Goal: Transaction & Acquisition: Purchase product/service

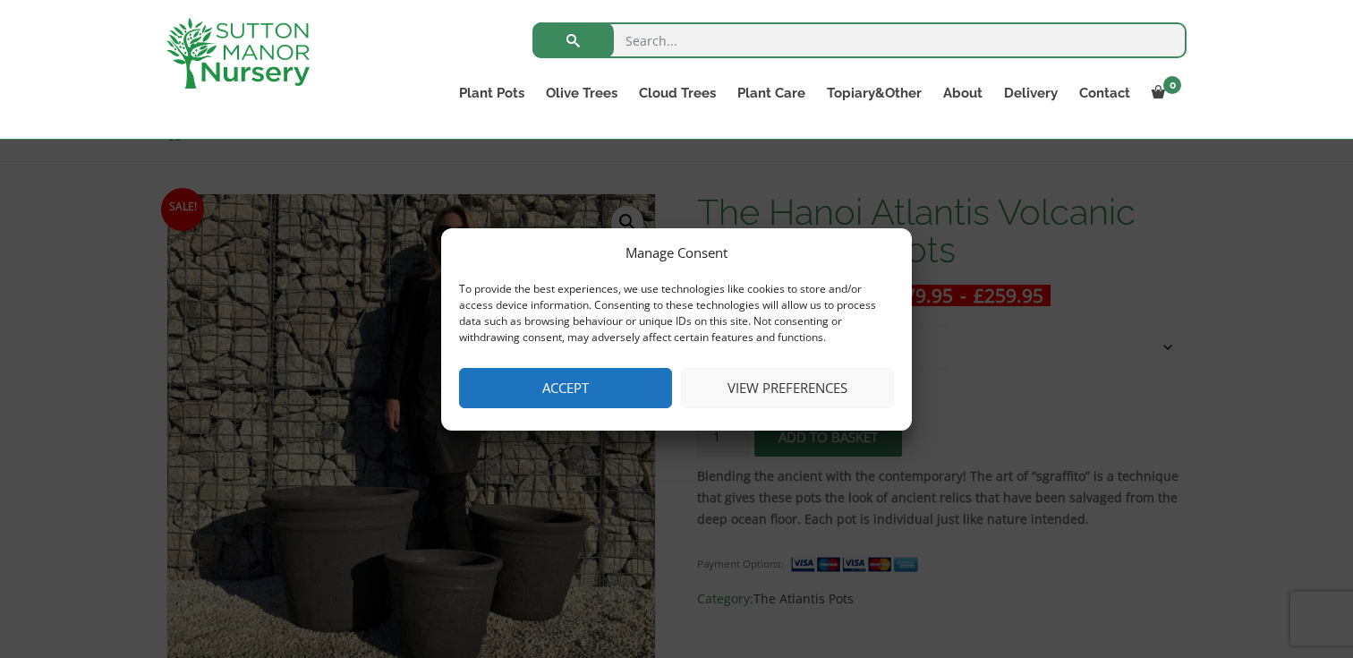
click at [605, 392] on button "Accept" at bounding box center [565, 388] width 213 height 40
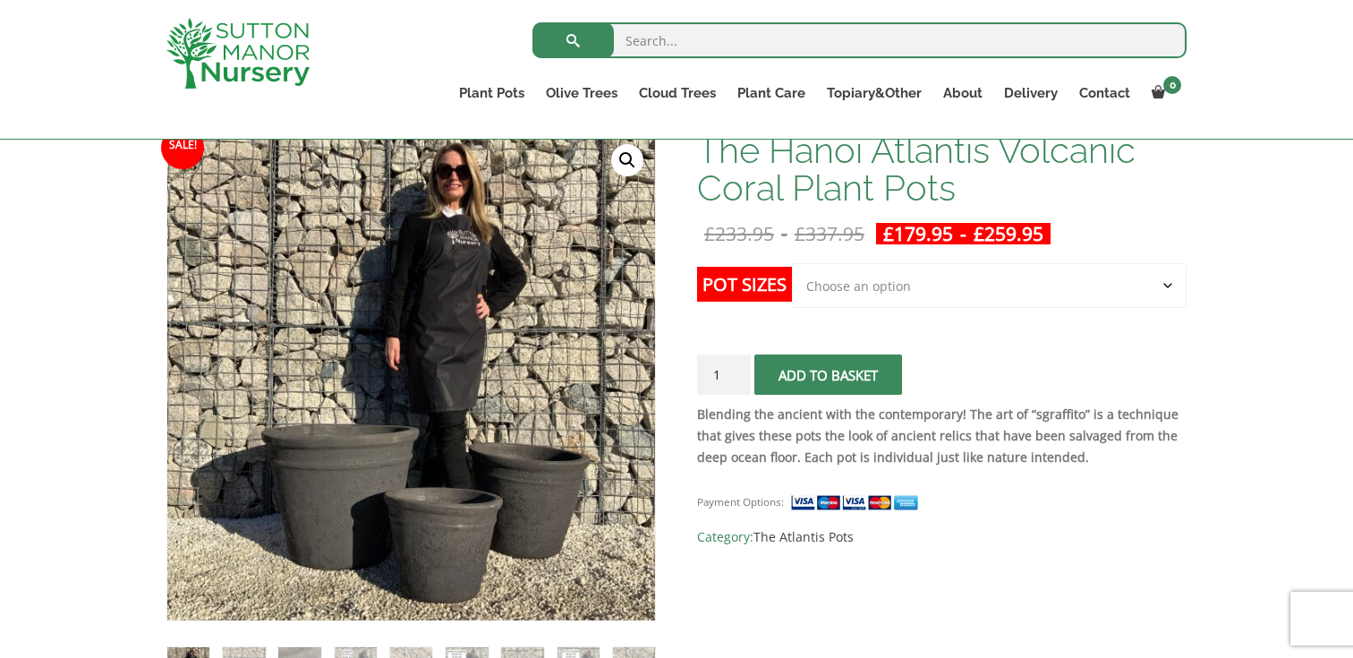
scroll to position [276, 0]
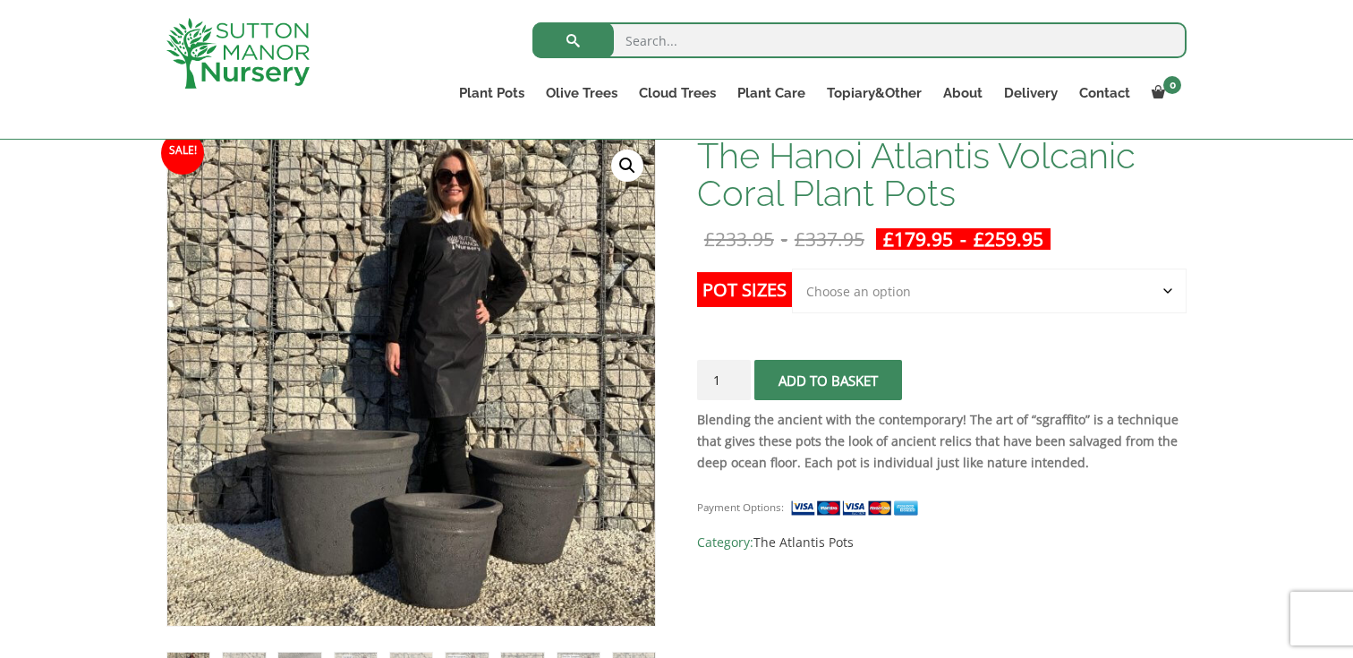
click at [872, 291] on select "Choose an option Click here to buy the 3rd to Largest Pot In The Picture Click …" at bounding box center [989, 290] width 395 height 45
select select "Click here to buy the Largest pot In The Picture"
click at [792, 268] on select "Choose an option Click here to buy the 3rd to Largest Pot In The Picture Click …" at bounding box center [989, 290] width 395 height 45
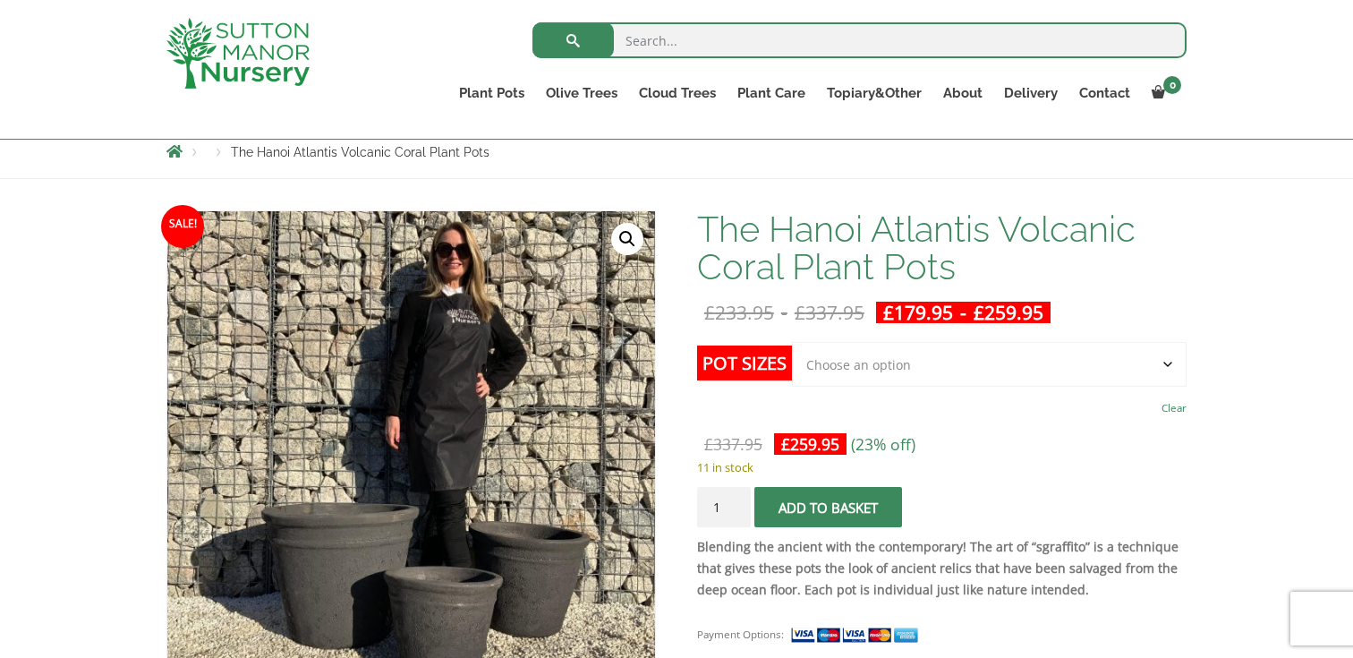
scroll to position [197, 0]
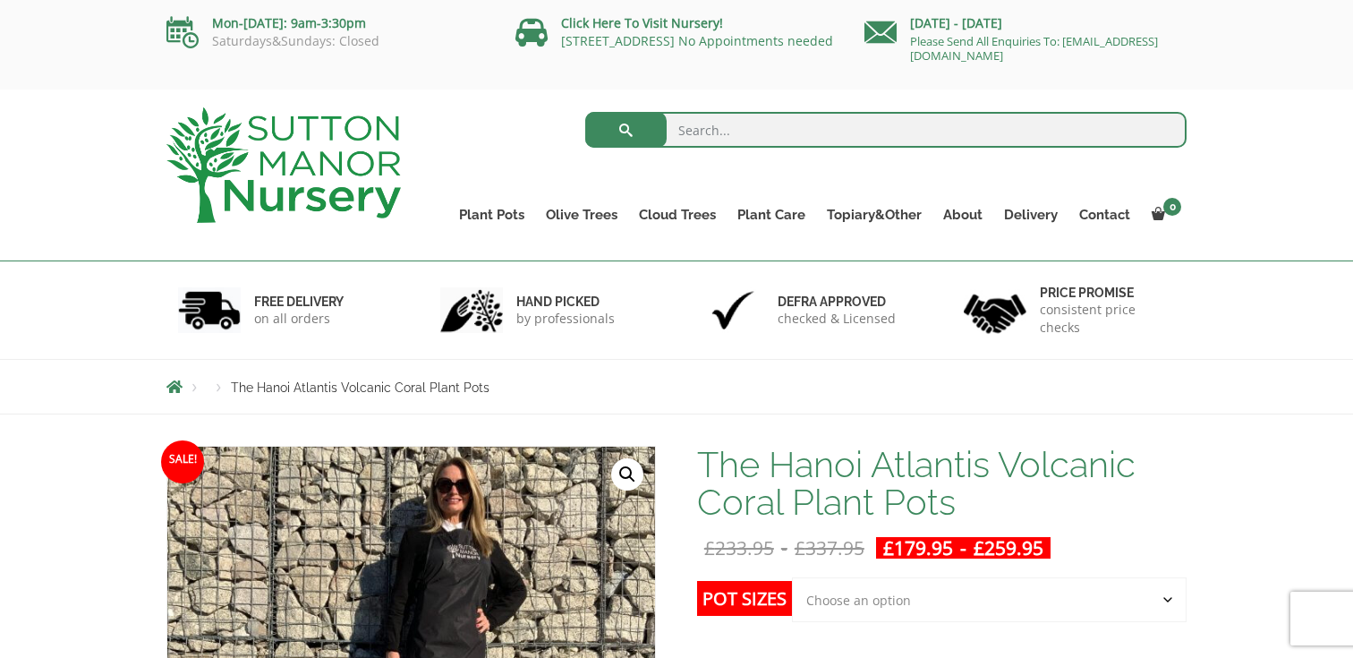
click at [685, 131] on input "search" at bounding box center [886, 130] width 602 height 36
type input "hanoi stone bowl"
click at [585, 112] on button "submit" at bounding box center [625, 130] width 81 height 36
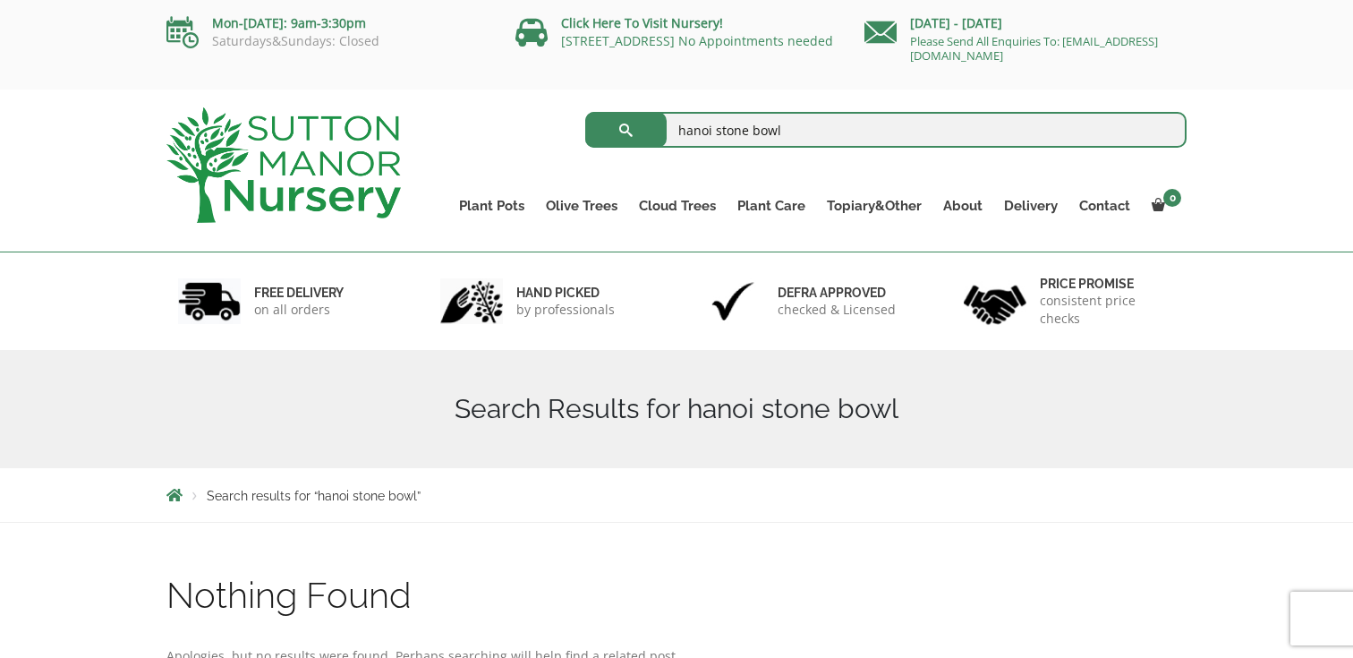
drag, startPoint x: 750, startPoint y: 123, endPoint x: 927, endPoint y: 177, distance: 185.1
click at [908, 152] on div "hanoi stone bowl Search for: Plant Pots Resin Bonded Pots The Amalfi Pots The M…" at bounding box center [808, 129] width 759 height 45
type input "hanoi stone"
click at [585, 112] on button "submit" at bounding box center [625, 130] width 81 height 36
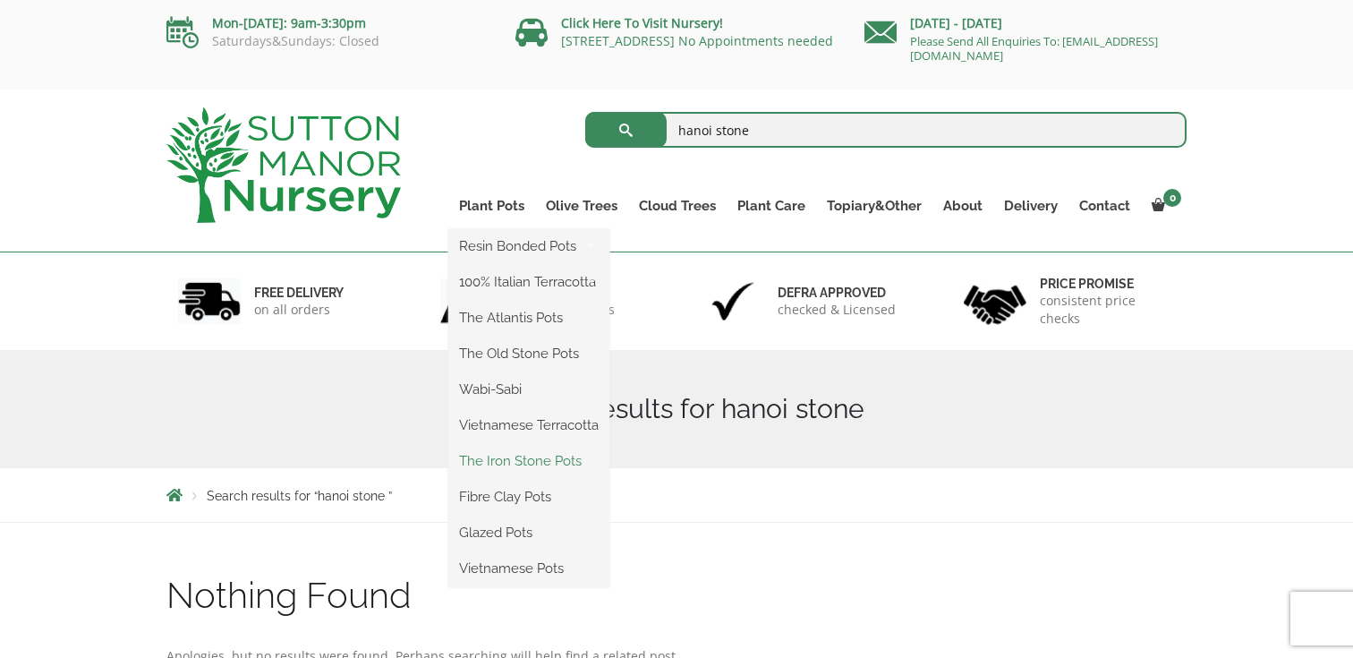
click at [537, 459] on link "The Iron Stone Pots" at bounding box center [528, 460] width 161 height 27
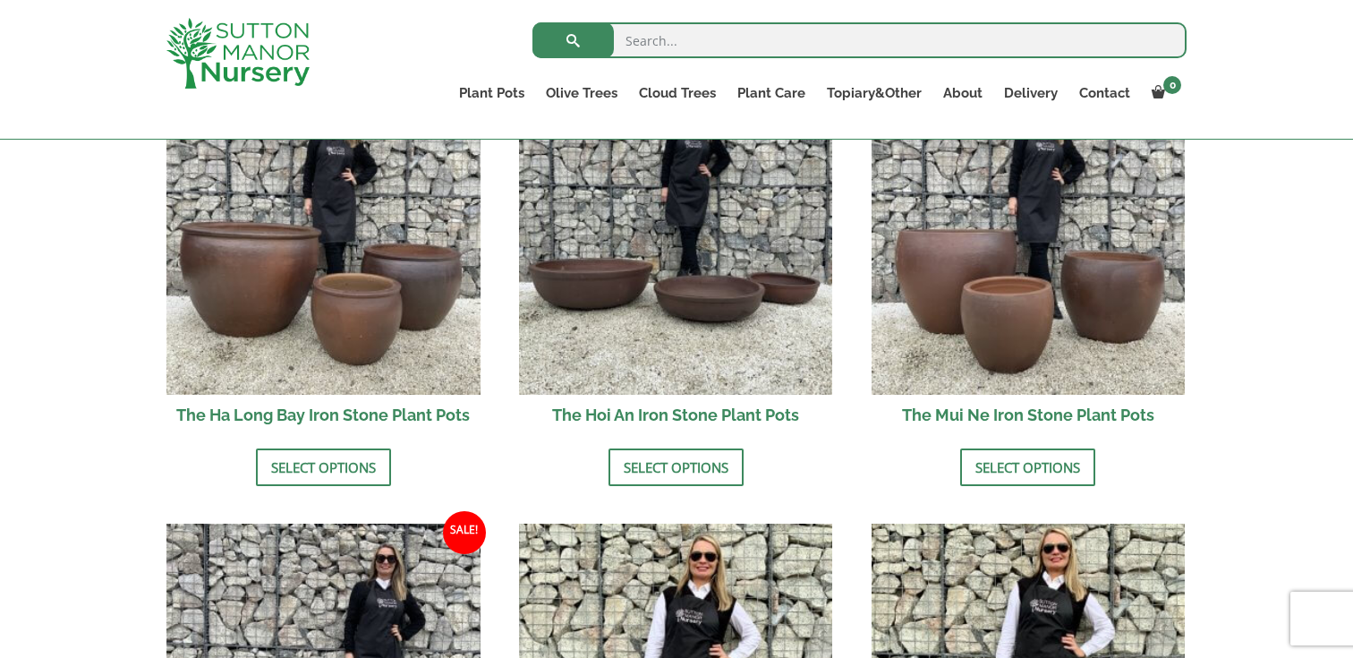
scroll to position [706, 0]
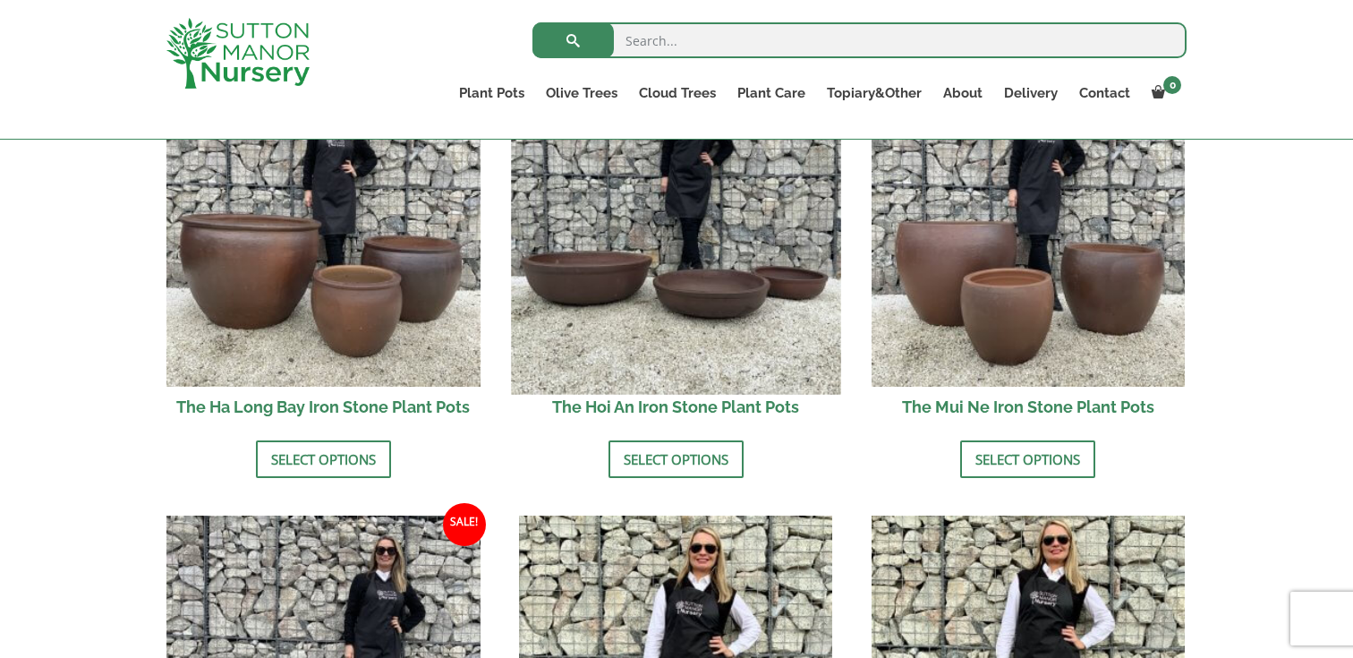
click at [647, 251] on img at bounding box center [675, 228] width 329 height 329
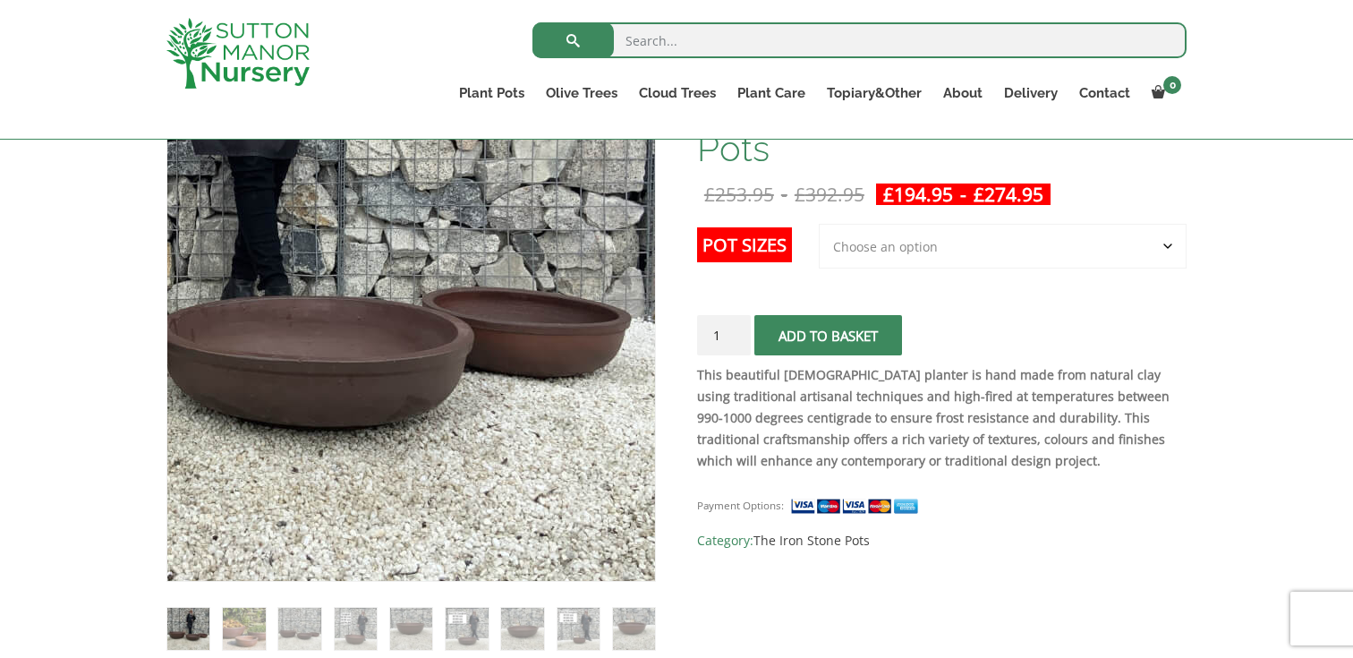
scroll to position [288, 0]
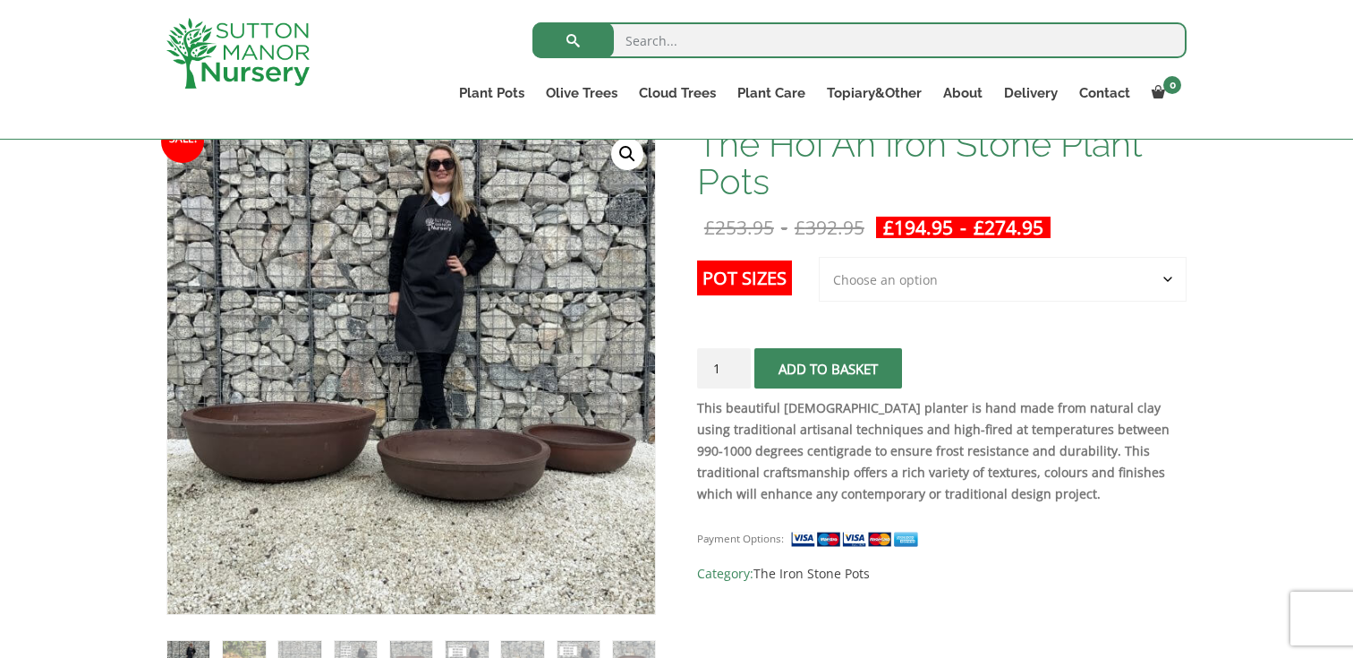
click at [909, 275] on select "Choose an option 3rd to Largest Pot In The Picture 2nd to Largest Pot In The Pi…" at bounding box center [1003, 279] width 368 height 45
select select "Largest pot In The Picture"
click at [820, 257] on select "Choose an option 3rd to Largest Pot In The Picture 2nd to Largest Pot In The Pi…" at bounding box center [1003, 279] width 368 height 45
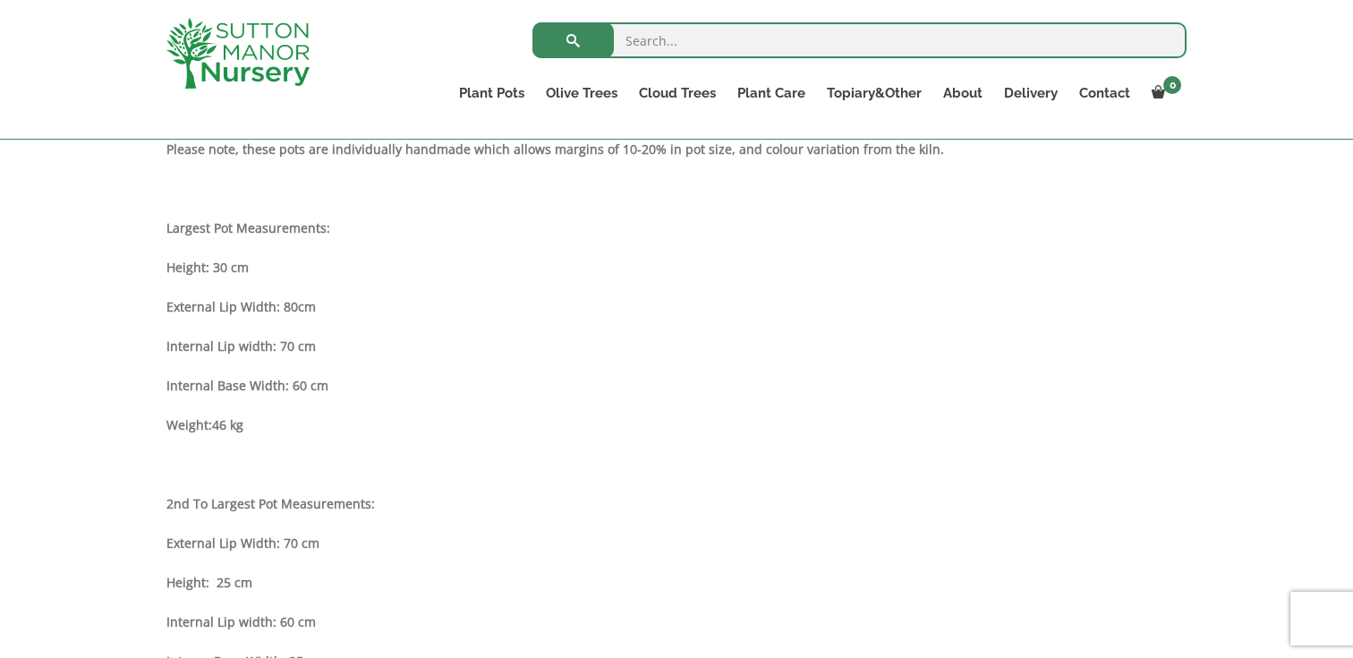
scroll to position [990, 0]
